Goal: Task Accomplishment & Management: Manage account settings

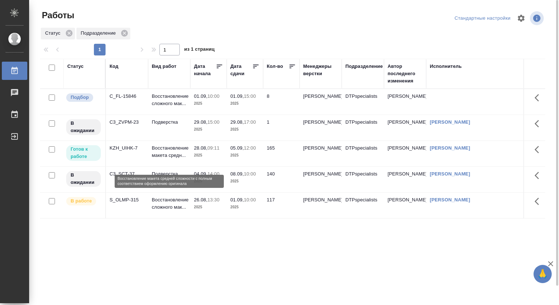
click at [172, 155] on p "Восстановление макета средн..." at bounding box center [169, 151] width 35 height 15
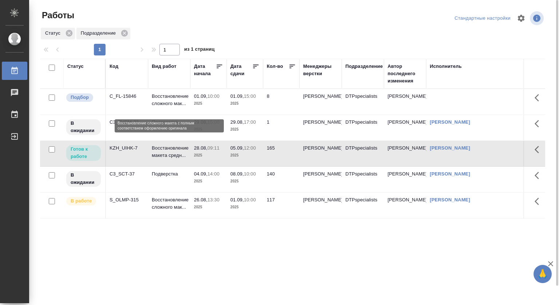
click at [172, 98] on p "Восстановление сложного мак..." at bounding box center [169, 100] width 35 height 15
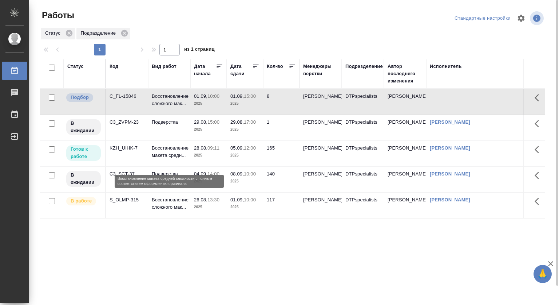
click at [162, 152] on p "Восстановление макета средн..." at bounding box center [169, 151] width 35 height 15
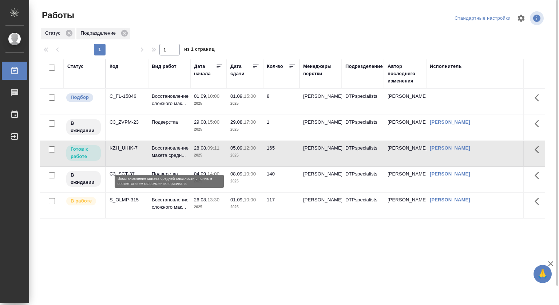
click at [162, 152] on p "Восстановление макета средн..." at bounding box center [169, 151] width 35 height 15
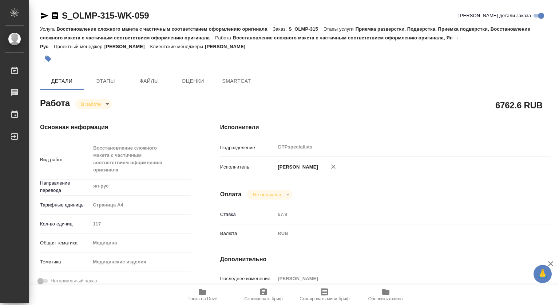
type textarea "x"
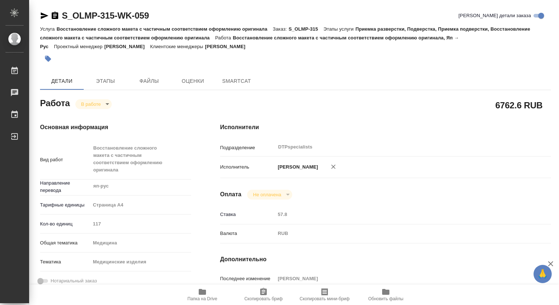
type textarea "x"
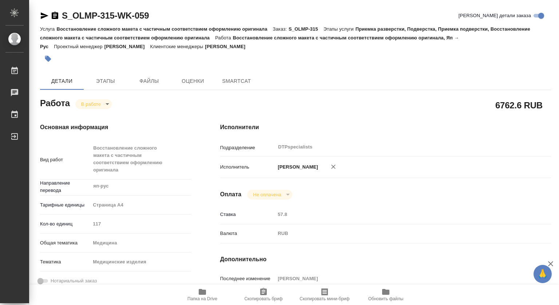
type textarea "x"
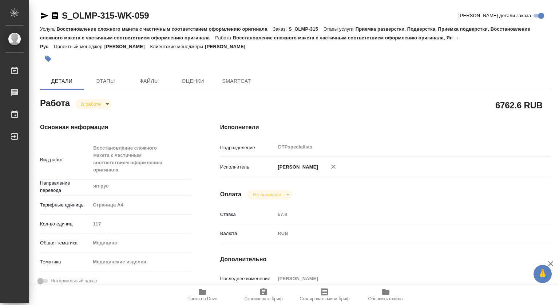
type textarea "x"
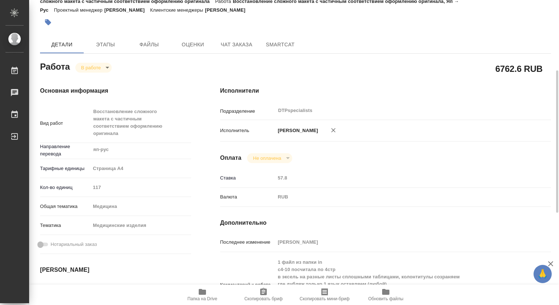
scroll to position [73, 0]
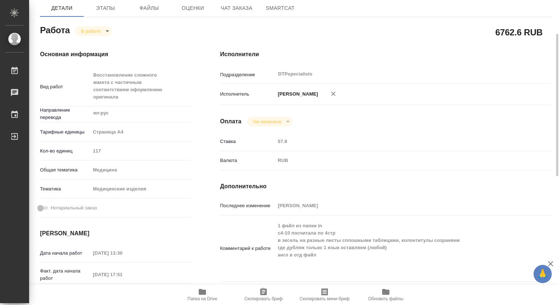
type textarea "x"
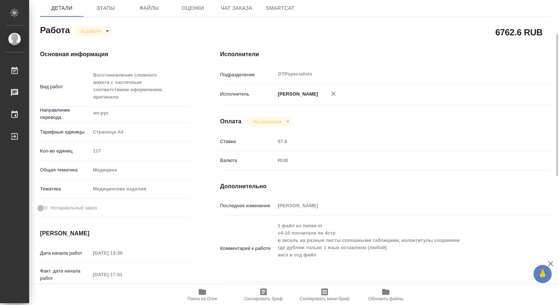
type textarea "x"
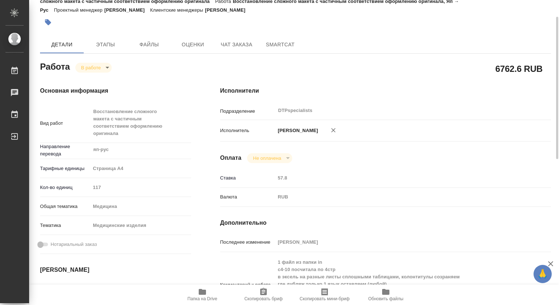
scroll to position [0, 0]
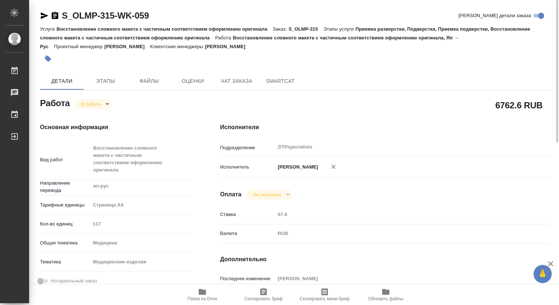
scroll to position [73, 0]
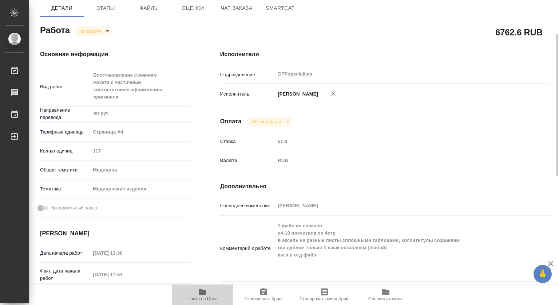
click at [207, 293] on span "Папка на Drive" at bounding box center [202, 294] width 52 height 14
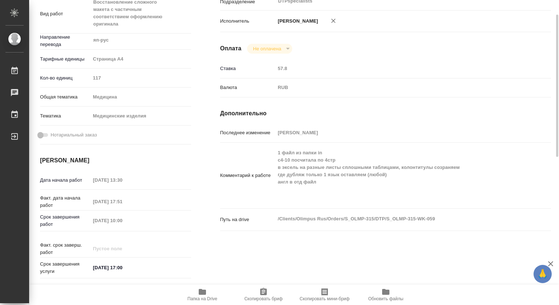
scroll to position [0, 0]
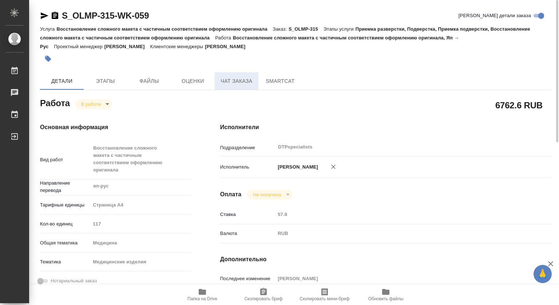
click at [225, 82] on span "Чат заказа" at bounding box center [236, 80] width 35 height 9
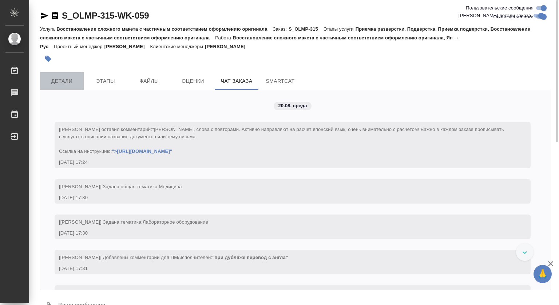
click at [54, 75] on button "Детали" at bounding box center [62, 80] width 44 height 17
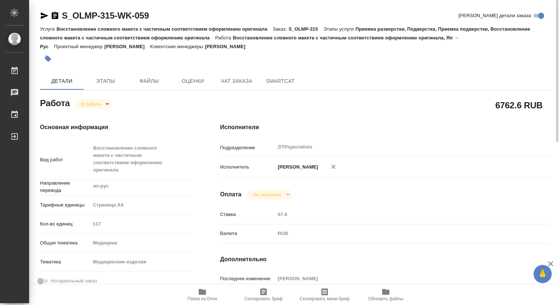
type textarea "x"
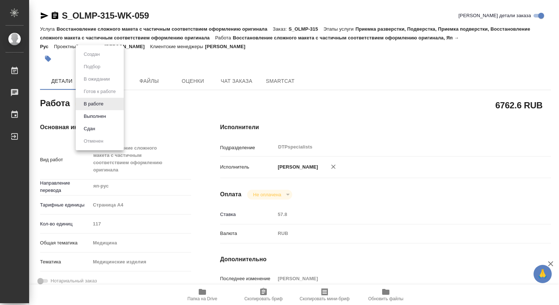
click at [93, 102] on body "🙏 .cls-1 fill:#fff; AWATERA Kovtun Svetlana Работы 0 Чаты График Выйти S_OLMP-3…" at bounding box center [279, 152] width 559 height 305
type textarea "x"
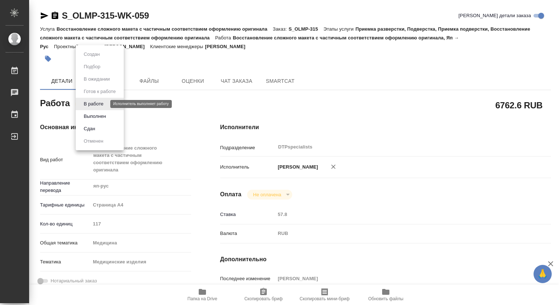
type textarea "x"
click at [199, 103] on div at bounding box center [279, 152] width 559 height 305
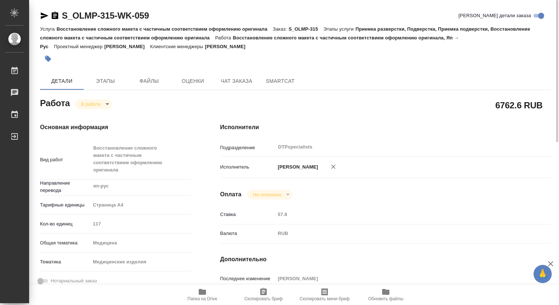
click at [87, 104] on body "🙏 .cls-1 fill:#fff; AWATERA Kovtun Svetlana Работы 0 Чаты График Выйти S_OLMP-3…" at bounding box center [279, 152] width 559 height 305
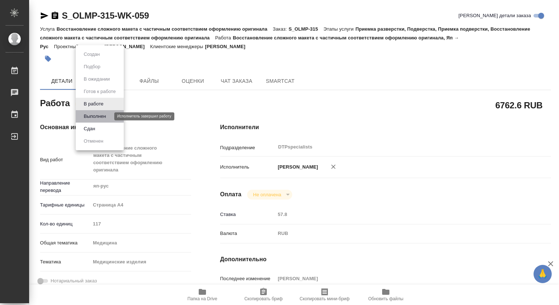
click at [92, 116] on button "Выполнен" at bounding box center [95, 116] width 27 height 8
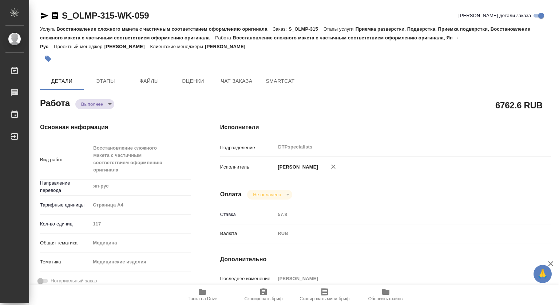
type textarea "x"
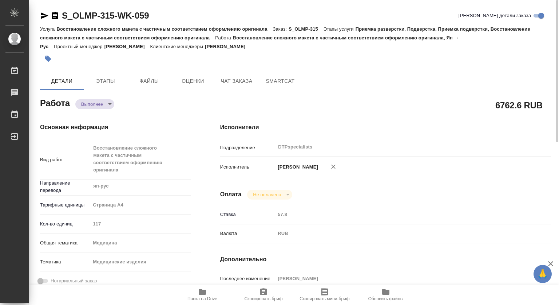
type textarea "x"
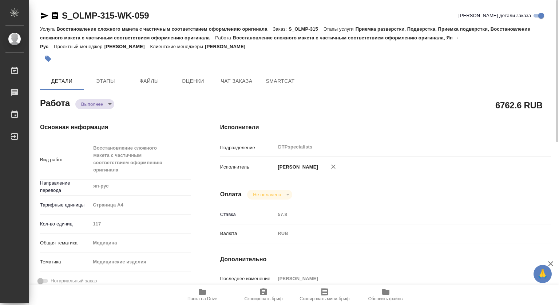
type textarea "x"
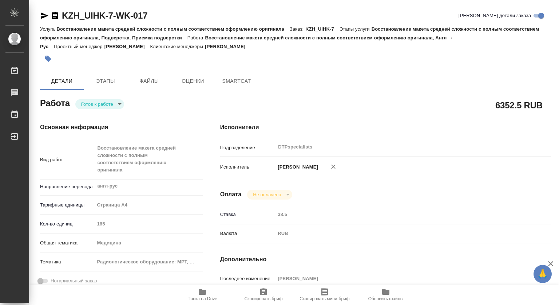
type textarea "x"
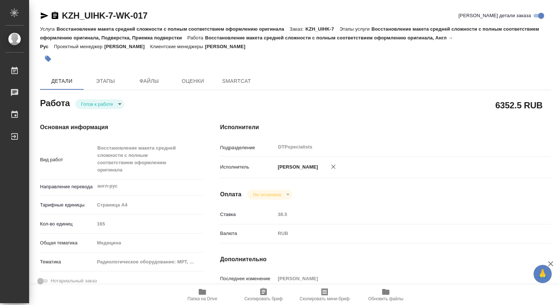
type textarea "x"
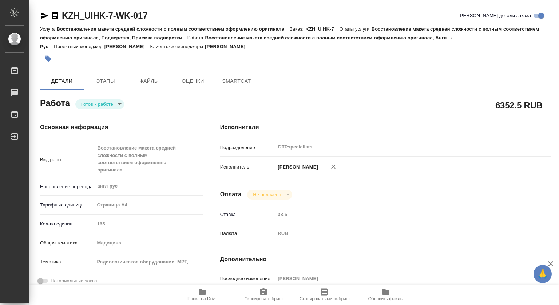
type textarea "x"
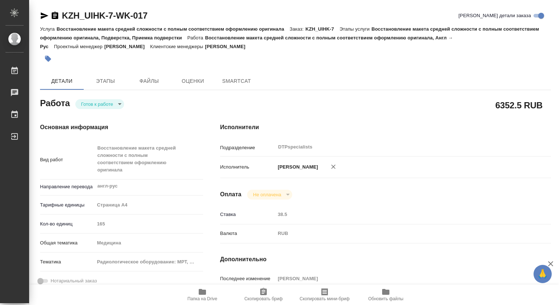
type textarea "x"
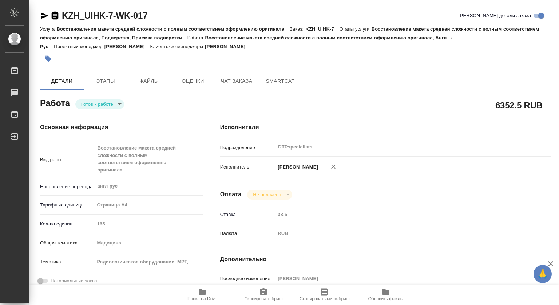
click at [56, 14] on icon "button" at bounding box center [55, 15] width 9 height 9
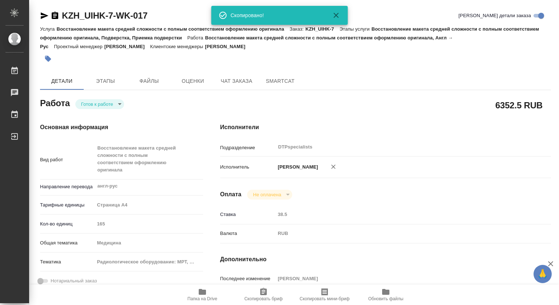
type textarea "x"
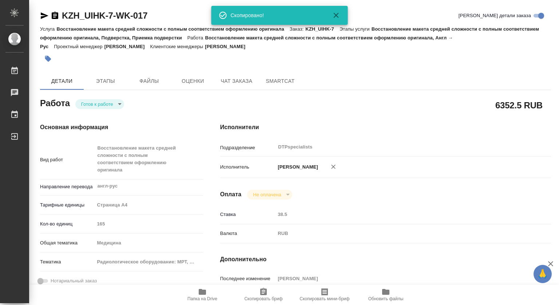
type textarea "x"
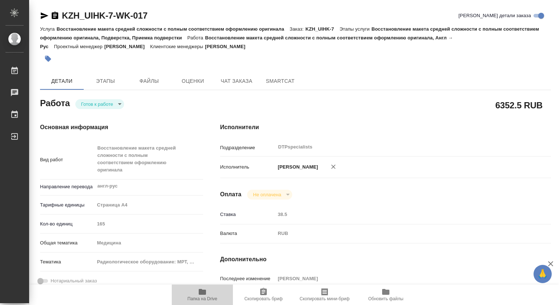
click at [205, 294] on icon "button" at bounding box center [202, 291] width 9 height 9
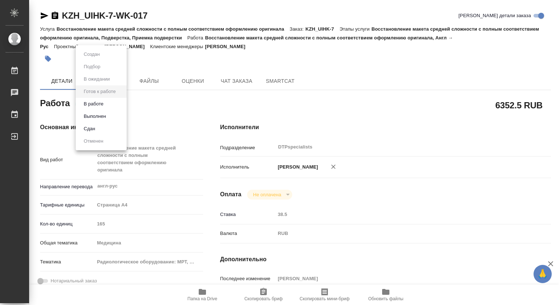
click at [100, 103] on body "🙏 .cls-1 fill:#fff; AWATERA Kovtun Svetlana Работы 0 Чаты График Выйти KZH_UIHK…" at bounding box center [279, 152] width 559 height 305
click at [96, 102] on button "В работе" at bounding box center [94, 104] width 24 height 8
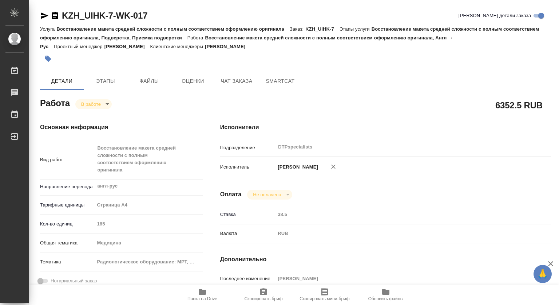
type textarea "x"
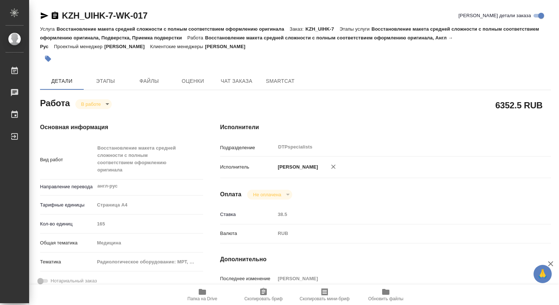
type textarea "x"
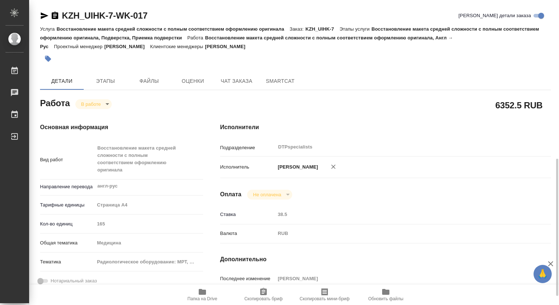
scroll to position [109, 0]
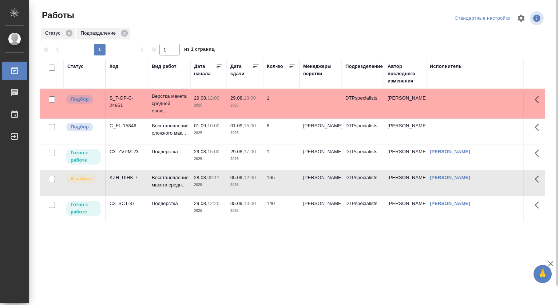
click at [158, 249] on div "Статус Код Вид работ Дата начала Дата сдачи Кол-во Менеджеры верстки Подразделе…" at bounding box center [293, 190] width 506 height 262
click at [176, 114] on p "Подверстка" at bounding box center [169, 104] width 35 height 22
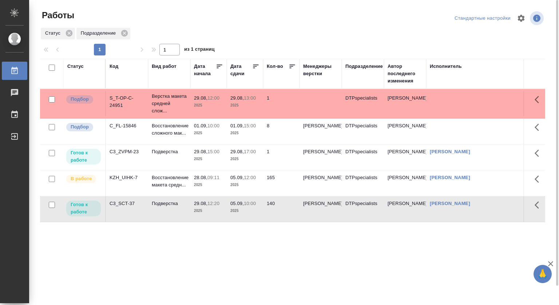
click at [187, 118] on td "Подверстка" at bounding box center [169, 103] width 42 height 29
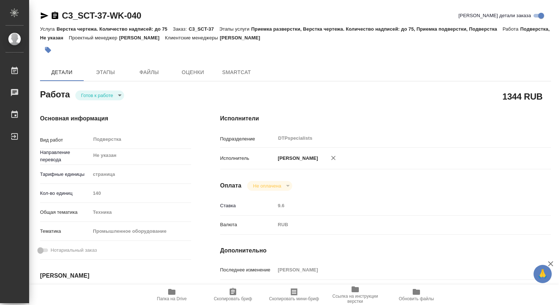
type textarea "x"
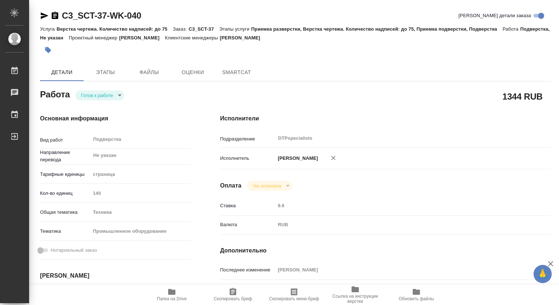
scroll to position [73, 0]
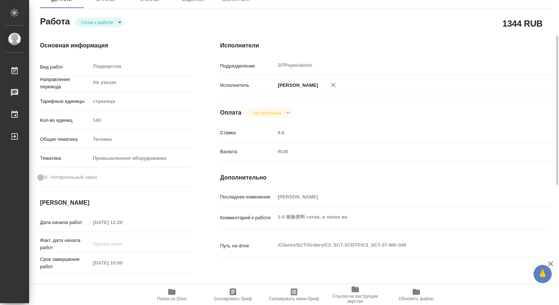
type textarea "x"
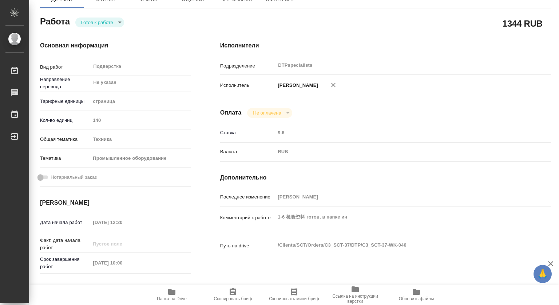
type textarea "x"
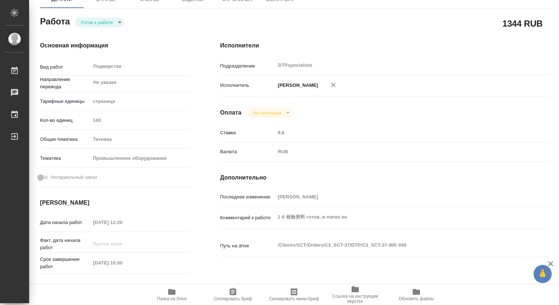
type textarea "x"
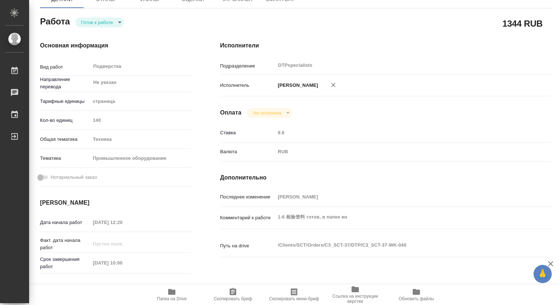
scroll to position [0, 0]
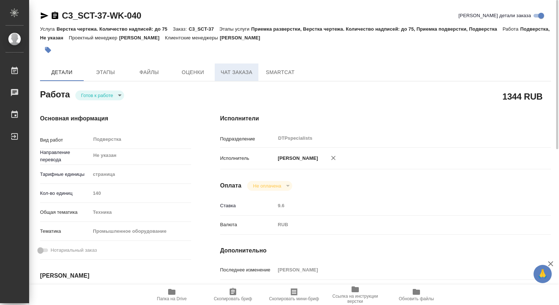
click at [229, 70] on span "Чат заказа" at bounding box center [236, 72] width 35 height 9
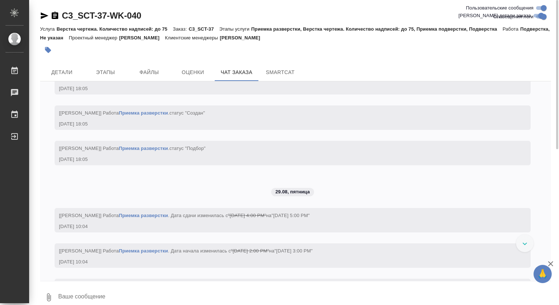
scroll to position [12357, 0]
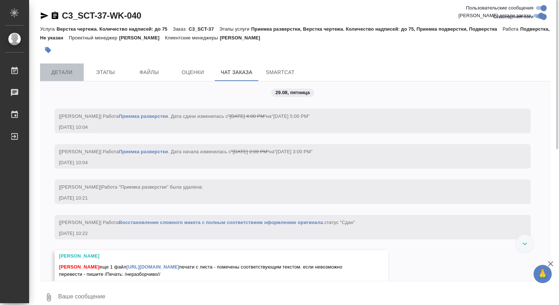
click at [53, 68] on span "Детали" at bounding box center [61, 72] width 35 height 9
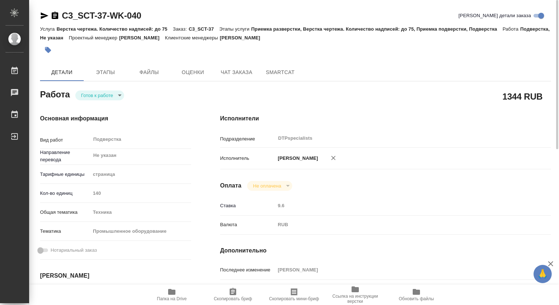
type textarea "x"
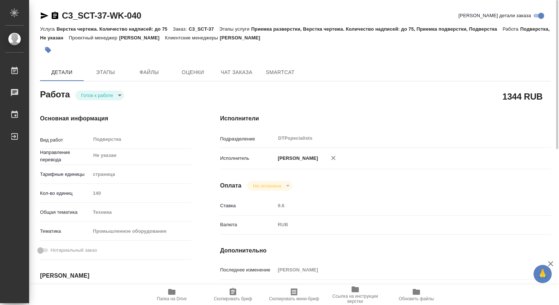
type textarea "x"
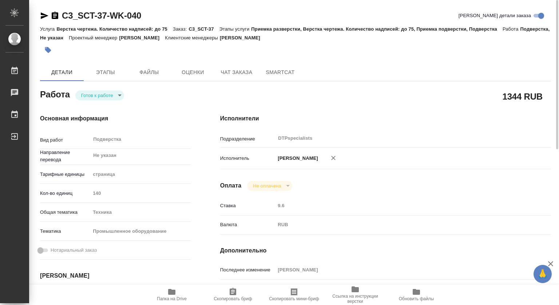
type textarea "x"
